Goal: Transaction & Acquisition: Download file/media

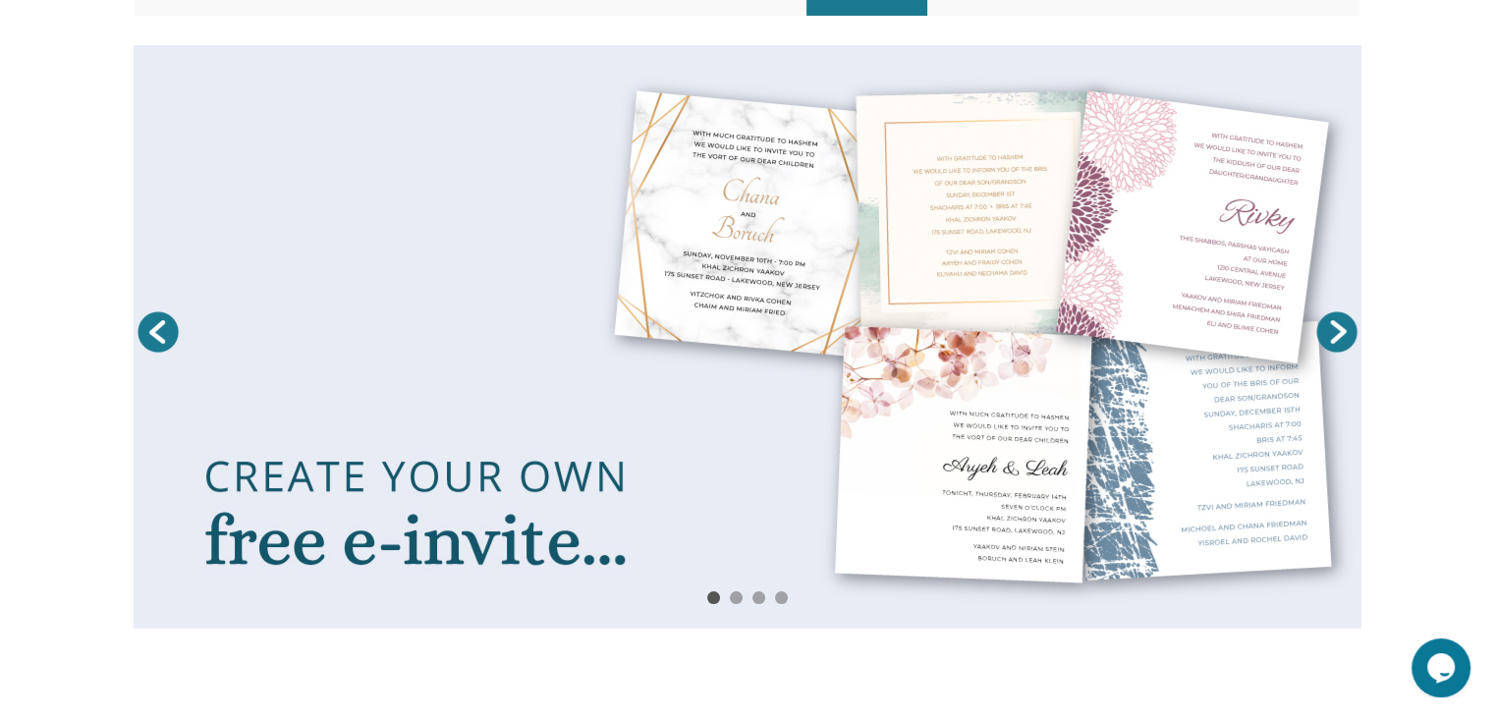
scroll to position [255, 0]
click at [698, 387] on link at bounding box center [748, 336] width 1228 height 583
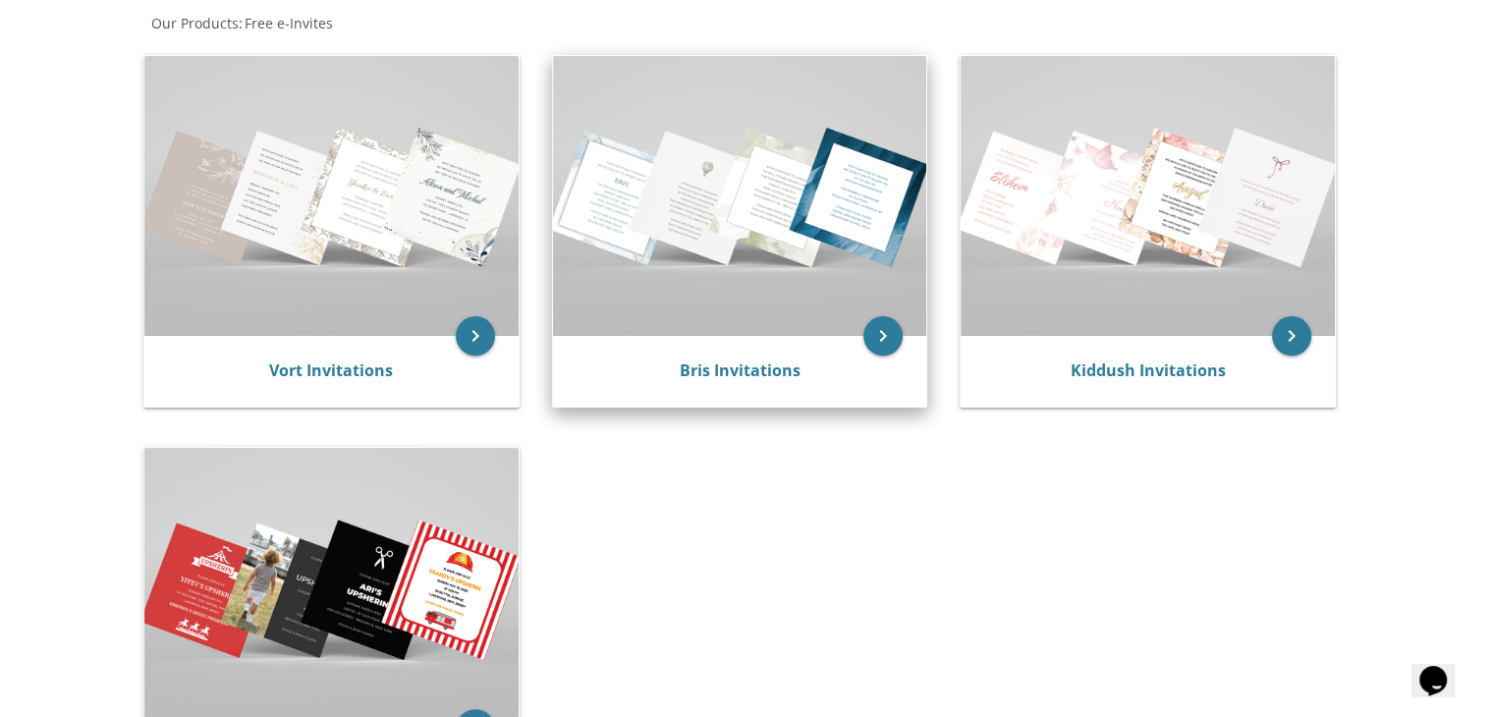
scroll to position [383, 0]
click at [774, 364] on link "Bris Invitations" at bounding box center [739, 371] width 121 height 22
click at [752, 370] on link "Bris Invitations" at bounding box center [739, 371] width 121 height 22
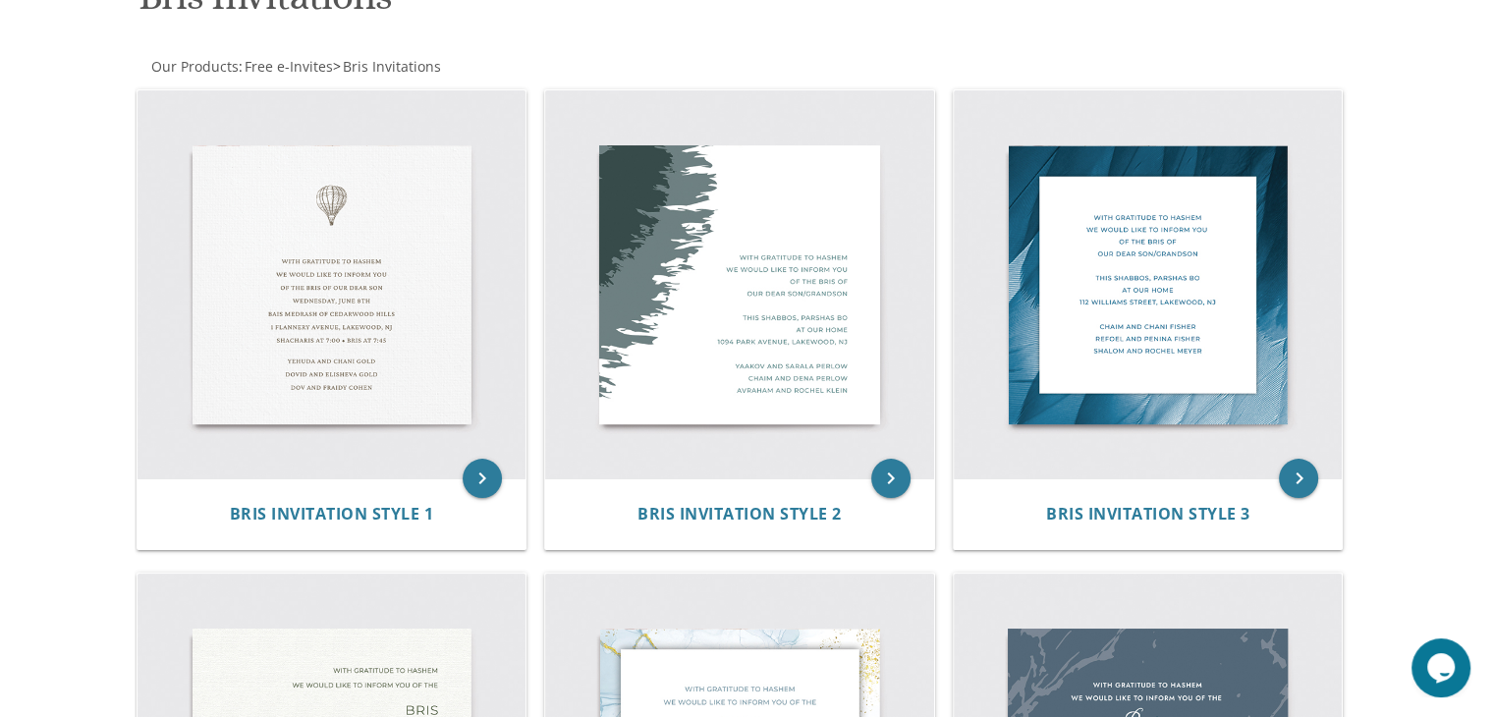
scroll to position [339, 0]
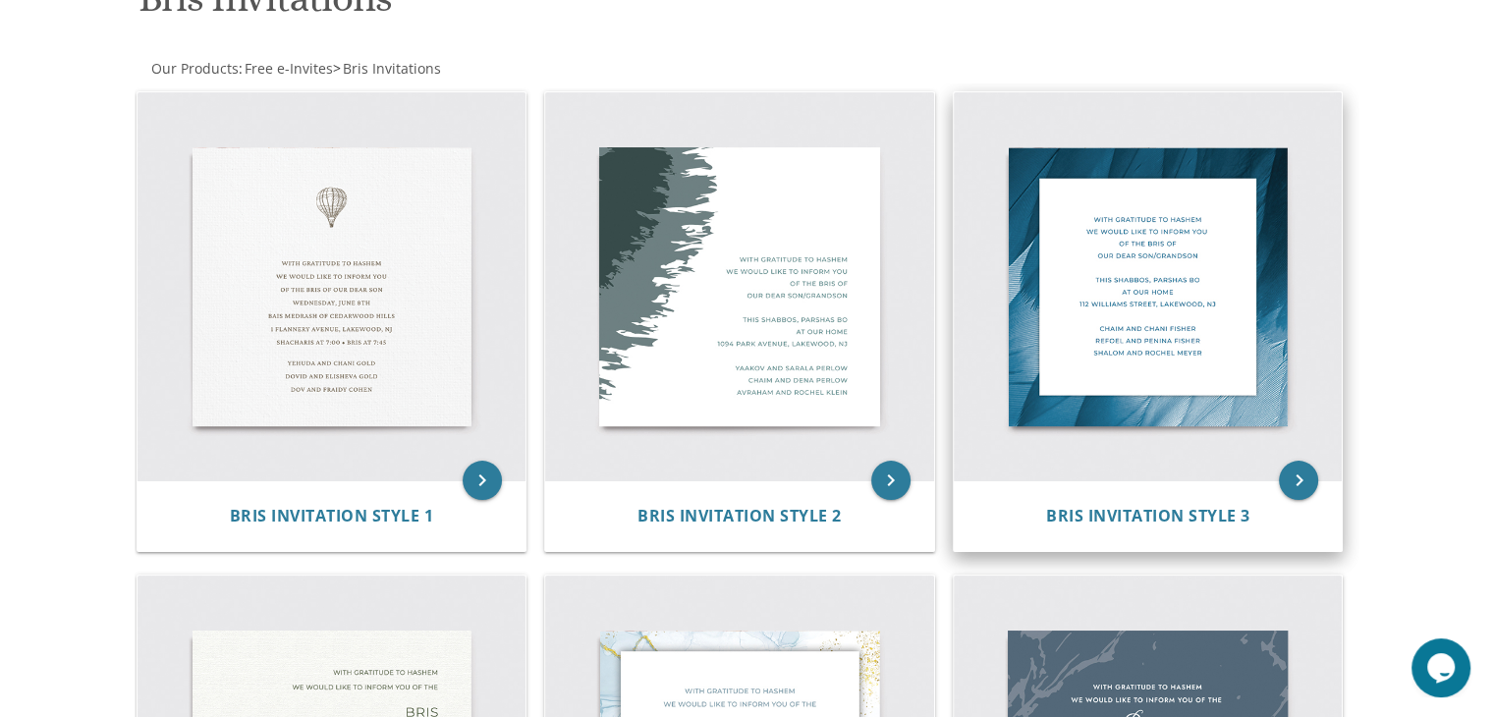
click at [1119, 276] on img at bounding box center [1148, 286] width 389 height 389
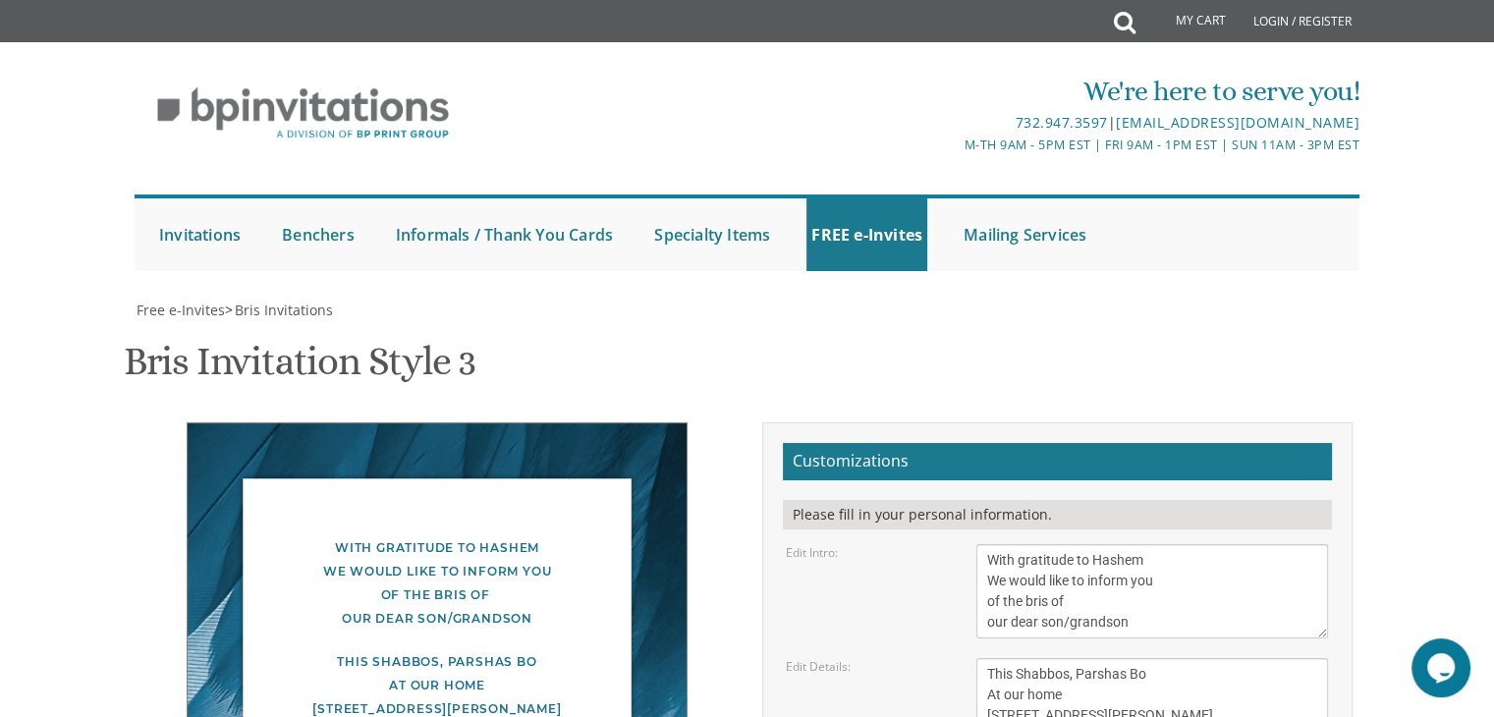
scroll to position [236, 0]
click at [1146, 658] on textarea "This Shabbos, Parshas Bo At our home 100 Williams Street, Lakewood, NJ" at bounding box center [1152, 695] width 352 height 74
click at [1149, 658] on textarea "This Shabbos, Parshas Bo At our home 100 Williams Street, Lakewood, NJ" at bounding box center [1152, 695] width 352 height 74
click at [1069, 658] on textarea "This Shabbos, Parshas Bo At our home 100 Williams Street, Lakewood, NJ" at bounding box center [1152, 695] width 352 height 74
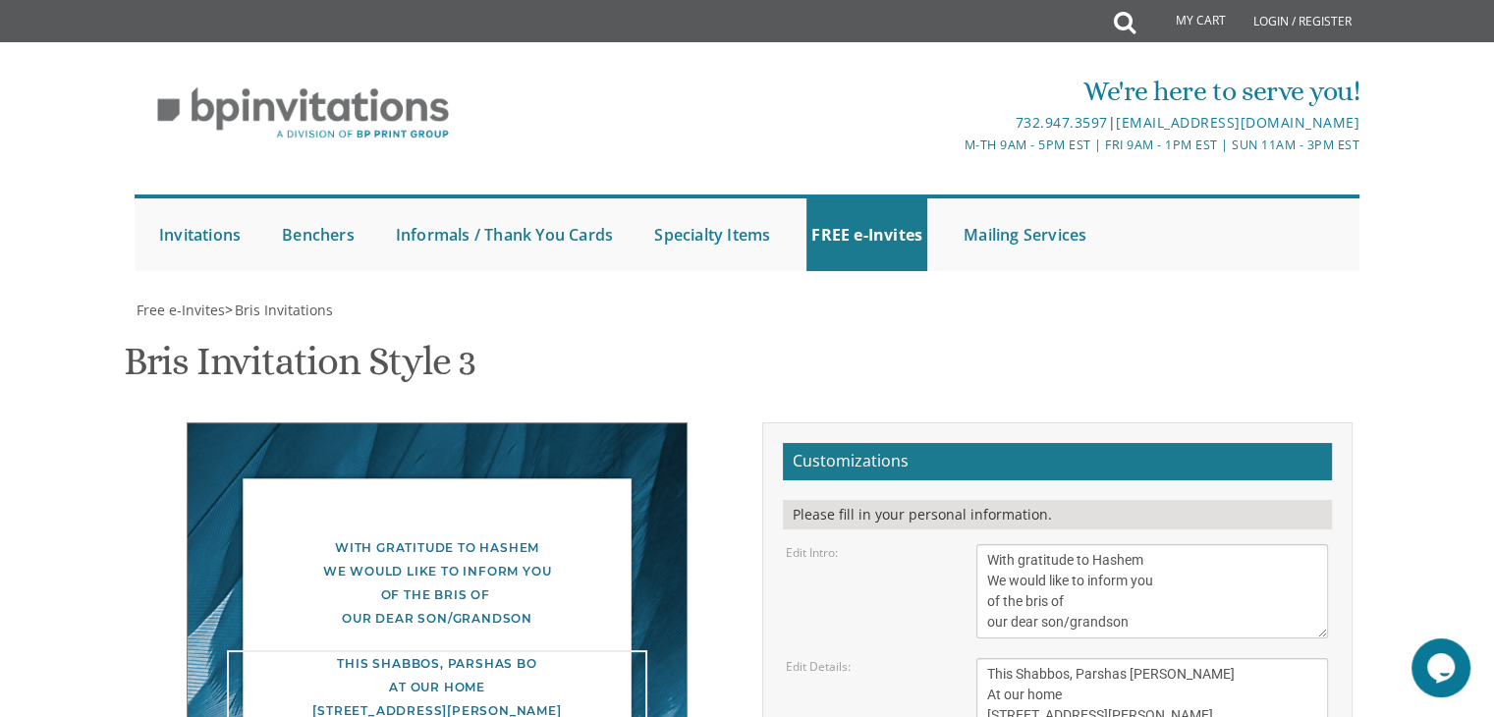
click at [1065, 658] on textarea "This Shabbos, Parshas Bo At our home 100 Williams Street, Lakewood, NJ" at bounding box center [1152, 695] width 352 height 74
click at [1072, 658] on textarea "This Shabbos, Parshas Bo At our home 100 Williams Street, Lakewood, NJ" at bounding box center [1152, 695] width 352 height 74
type textarea "Friday, Parshas Ki Seitze Central Court Simcha Hall 100 Williams Street, Lakewo…"
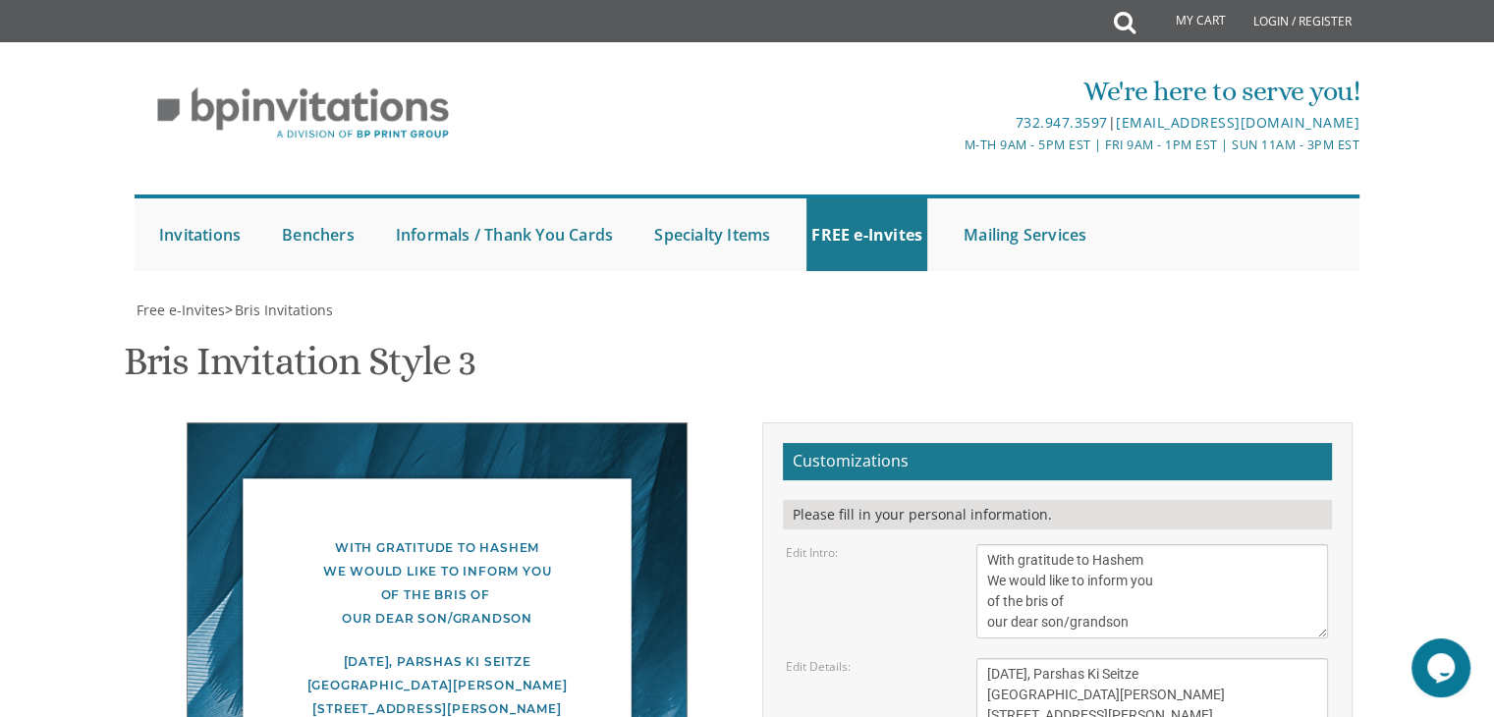
type textarea "Yitzchok and Brachie Braun Shia and Yitty Braun Menachem and Yehudis Rieder"
click at [1234, 658] on textarea "This Shabbos, Parshas Bo At our home 100 Williams Street, Lakewood, NJ" at bounding box center [1152, 695] width 352 height 74
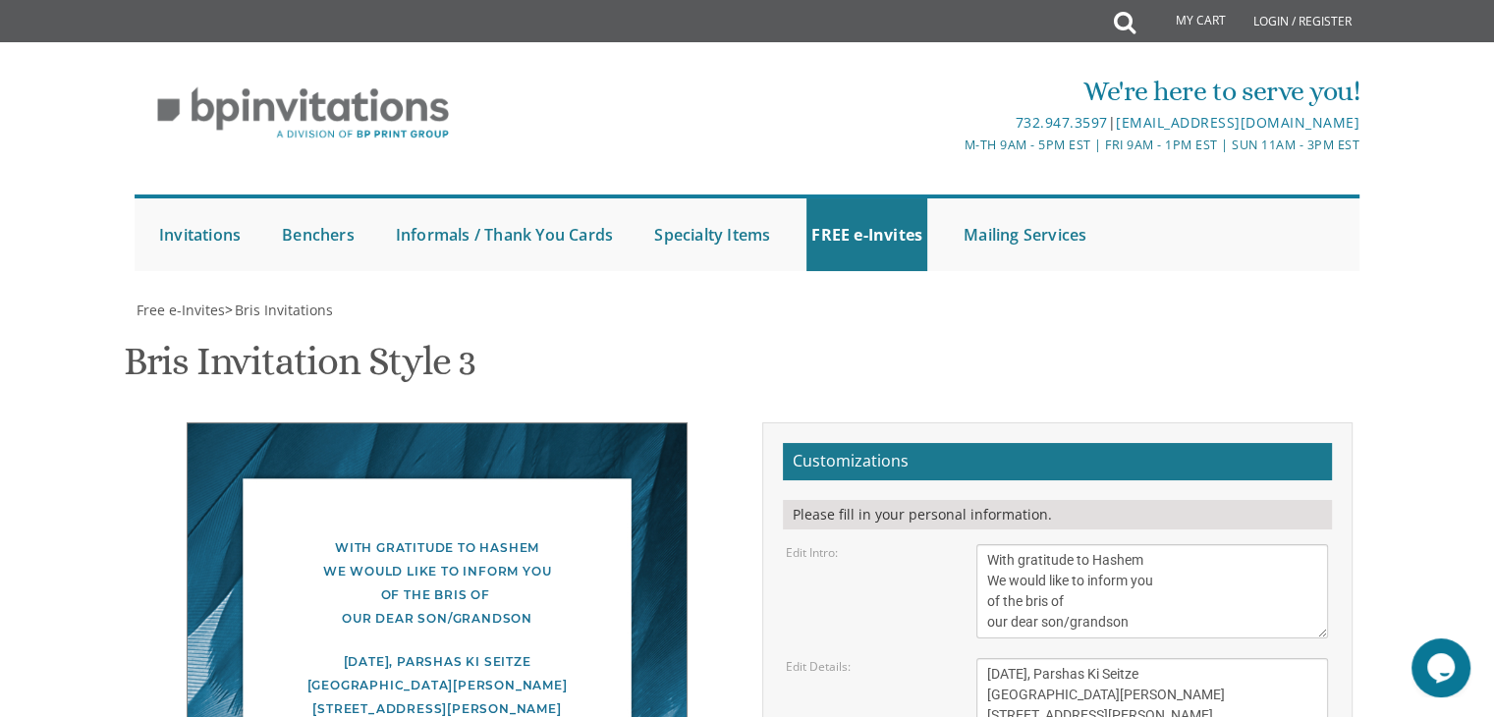
type input "brachieri@gmail.com"
